Goal: Find specific page/section

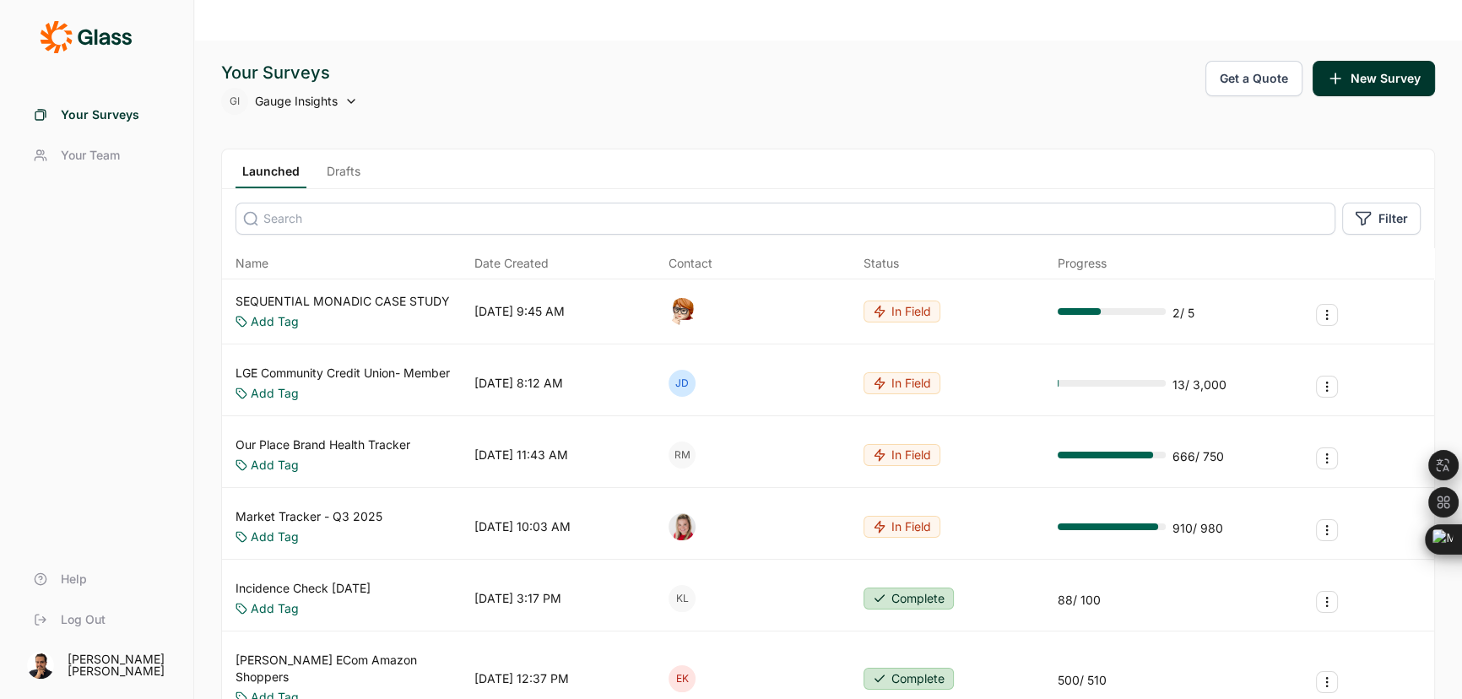
click at [347, 163] on link "Drafts" at bounding box center [343, 175] width 47 height 25
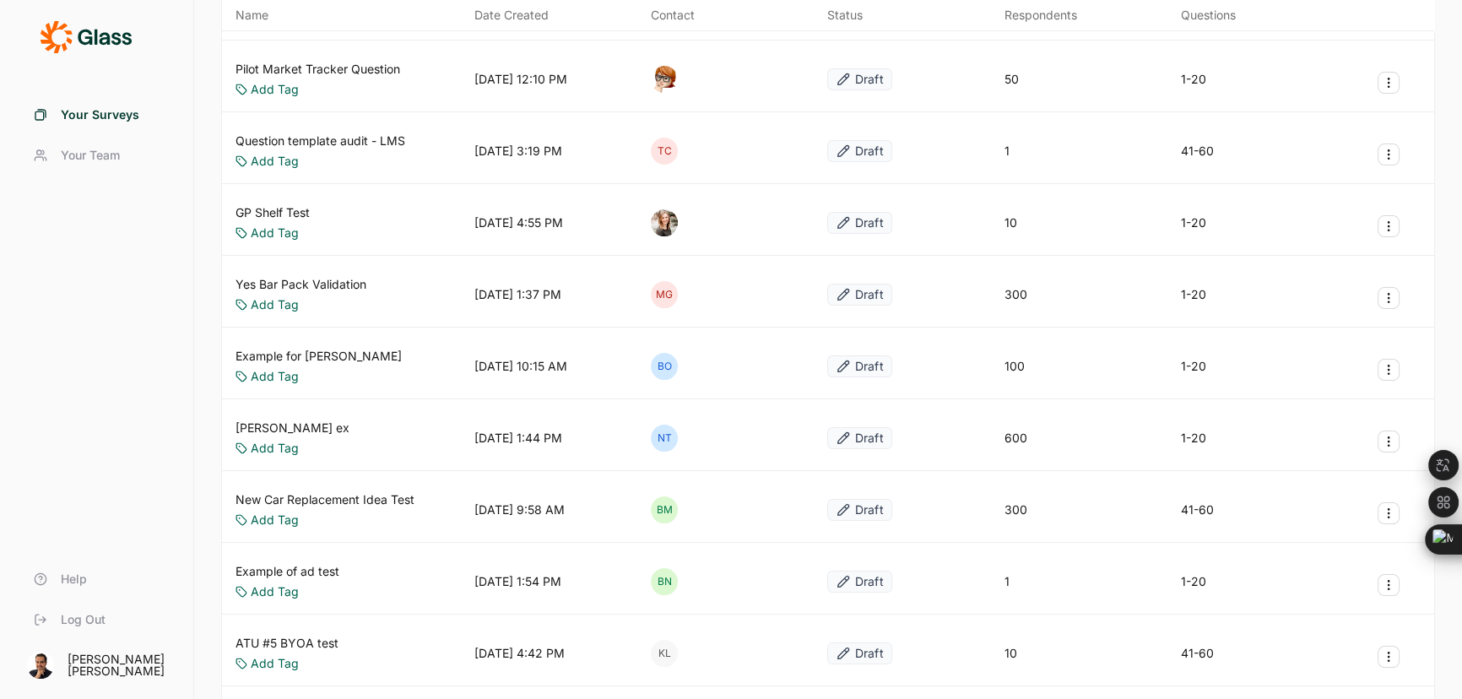
scroll to position [307, 0]
click at [320, 489] on link "New Car Replacement Idea Test" at bounding box center [325, 497] width 179 height 17
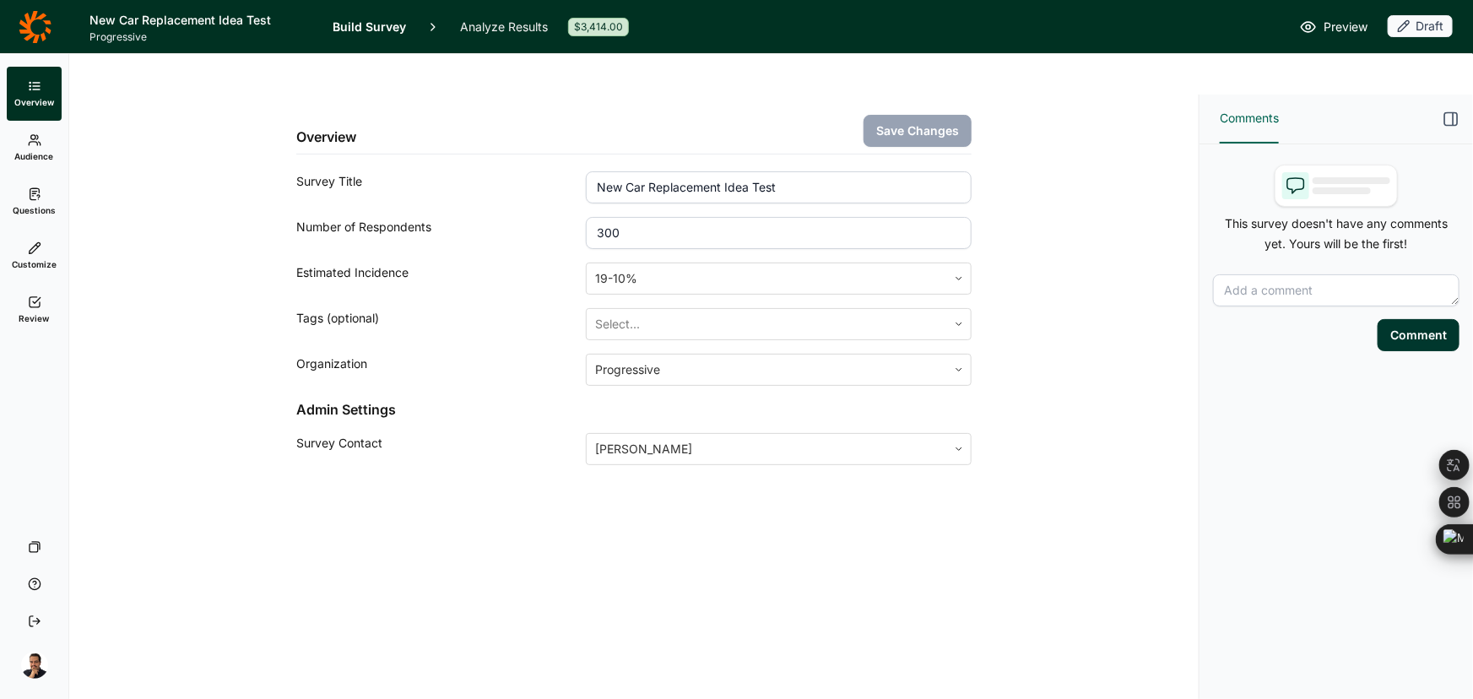
click at [33, 201] on link "Questions" at bounding box center [34, 202] width 55 height 54
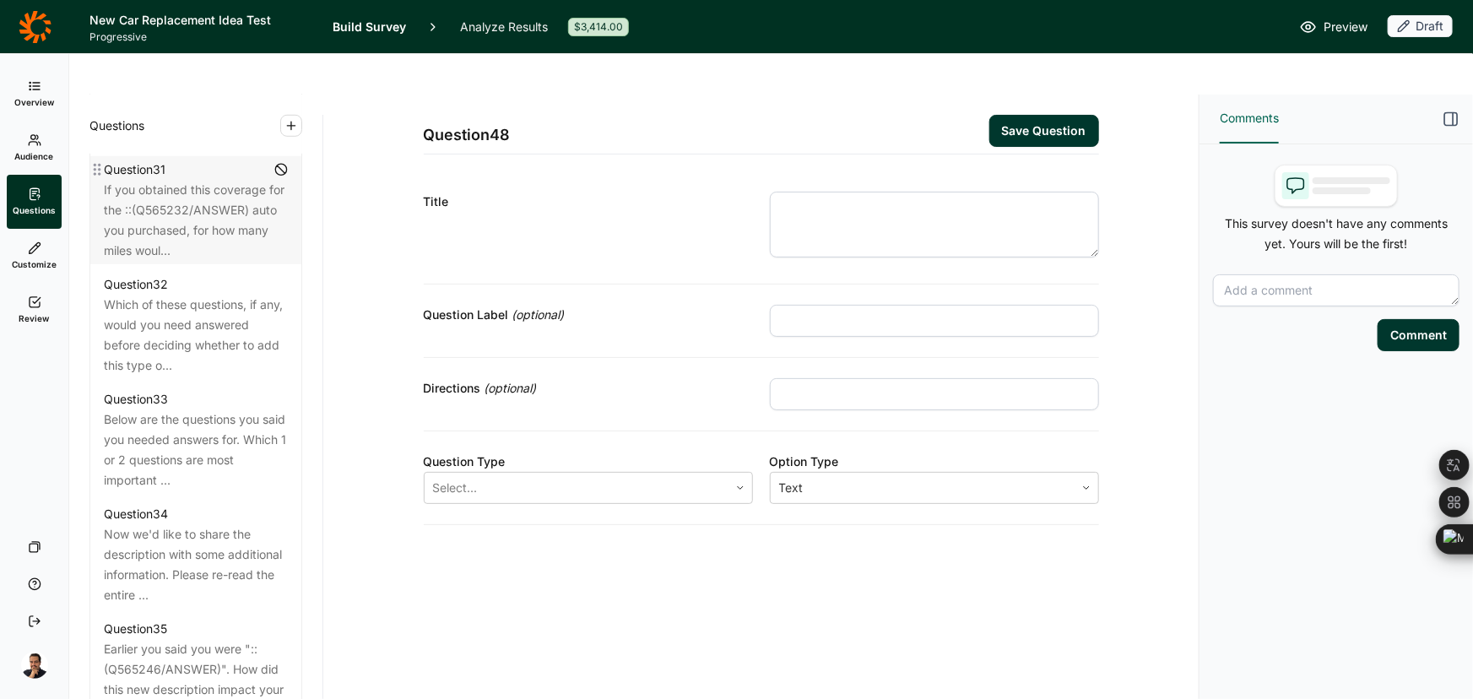
scroll to position [3508, 0]
